Goal: Task Accomplishment & Management: Use online tool/utility

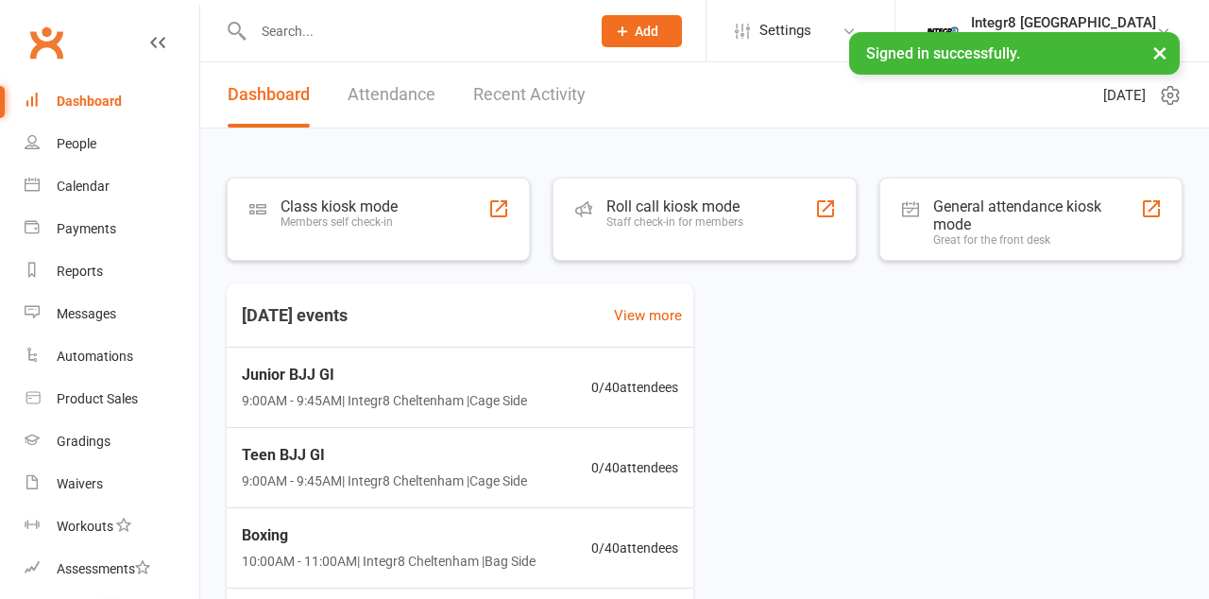
click at [444, 216] on div "Class kiosk mode Members self check-in" at bounding box center [378, 219] width 303 height 83
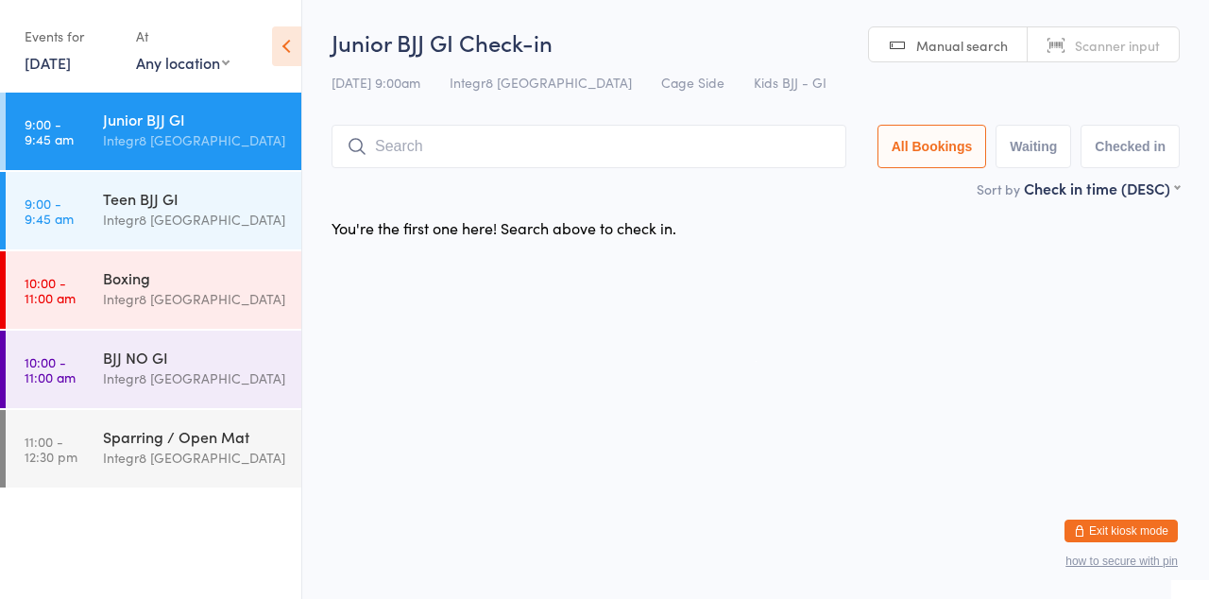
click at [397, 153] on input "search" at bounding box center [589, 146] width 515 height 43
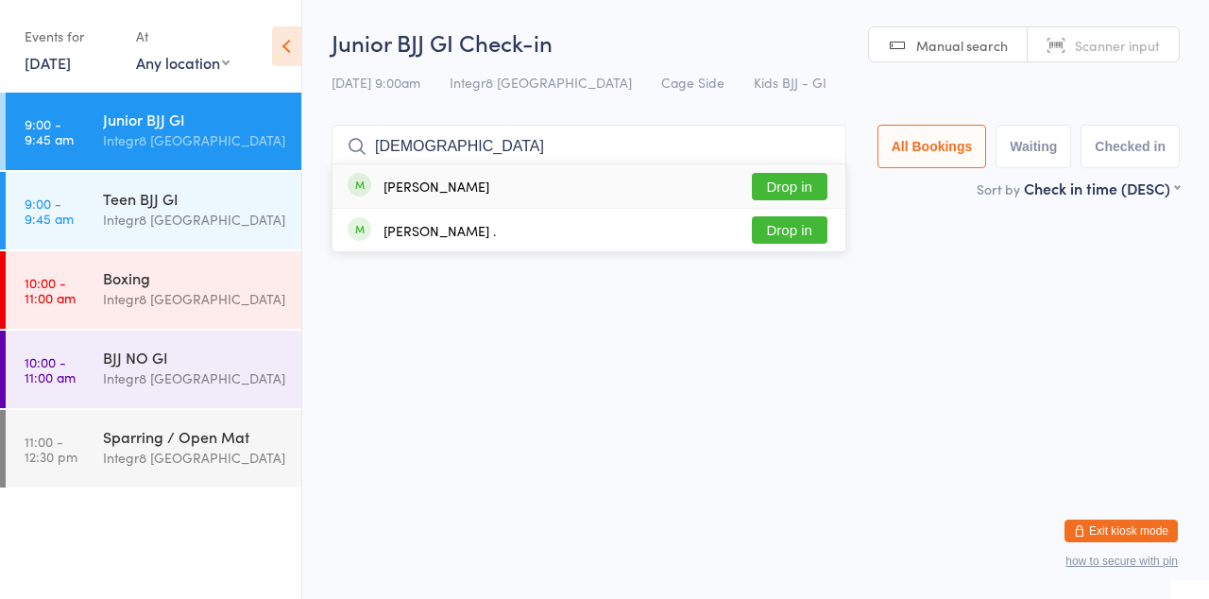
type input "[DEMOGRAPHIC_DATA]"
click at [805, 187] on button "Drop in" at bounding box center [790, 186] width 76 height 27
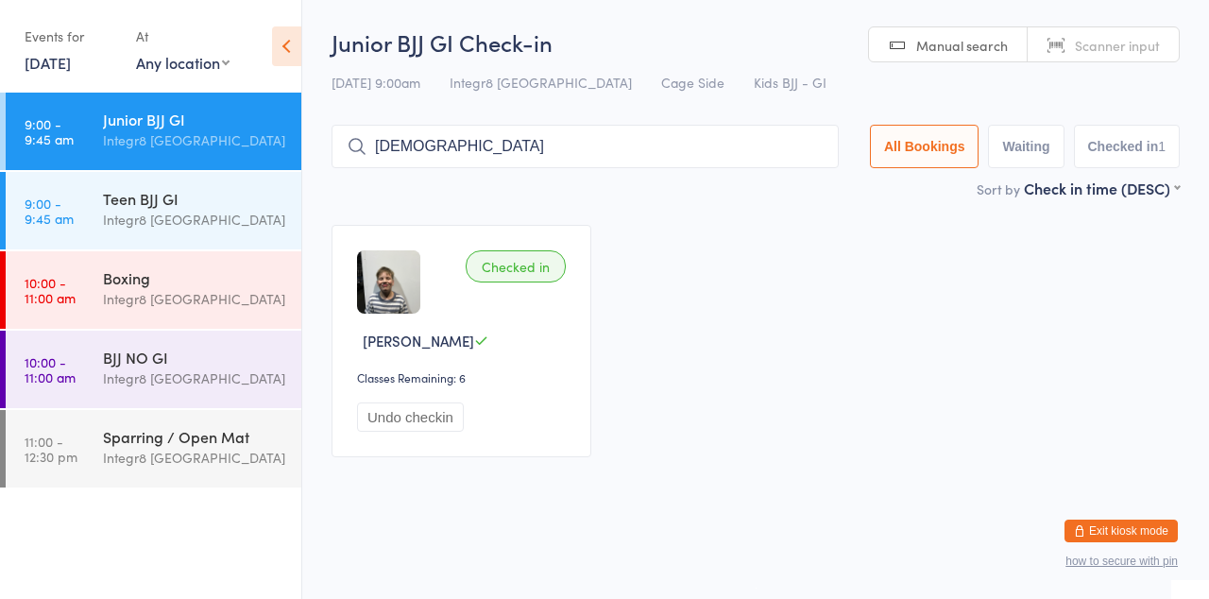
type input "[DEMOGRAPHIC_DATA]"
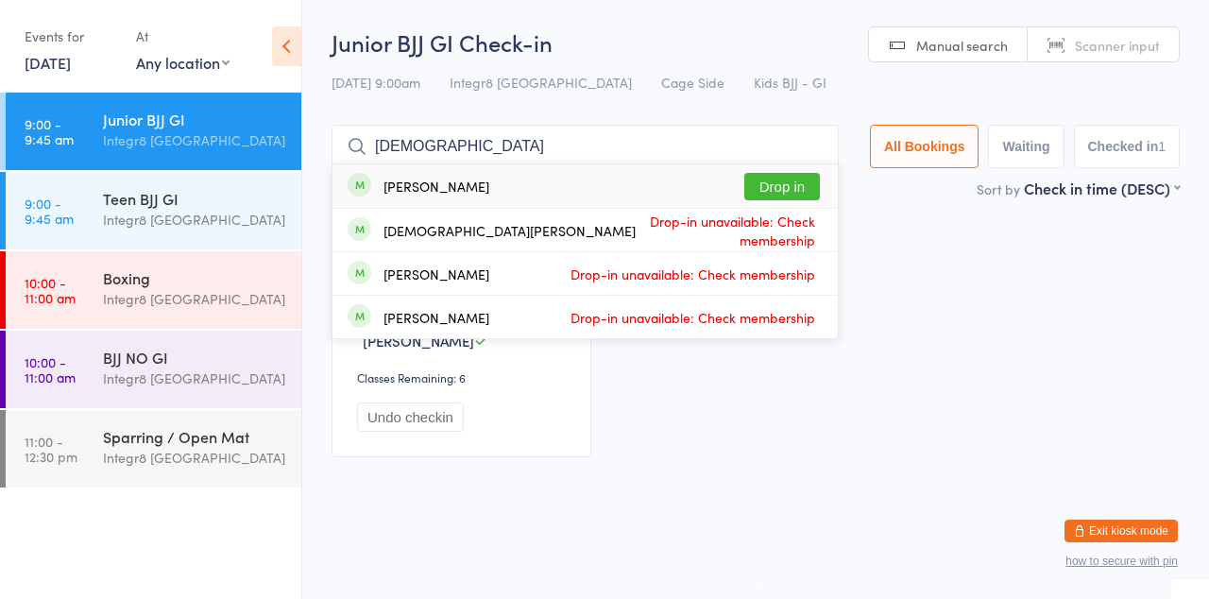
click at [788, 193] on button "Drop in" at bounding box center [782, 186] width 76 height 27
